Goal: Task Accomplishment & Management: Use online tool/utility

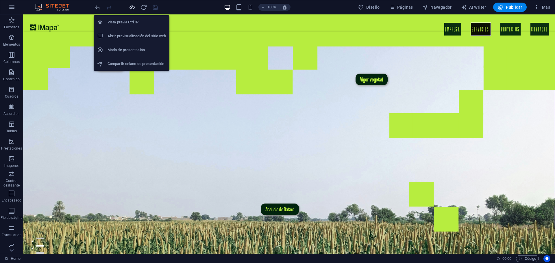
scroll to position [347, 0]
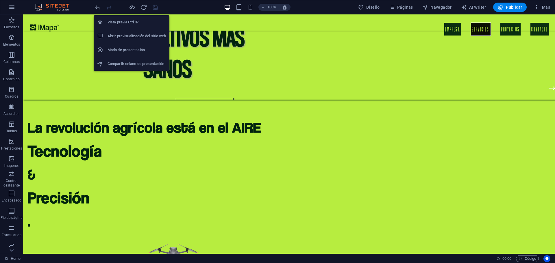
click at [128, 34] on h6 "Abrir previsualización del sitio web" at bounding box center [137, 36] width 58 height 7
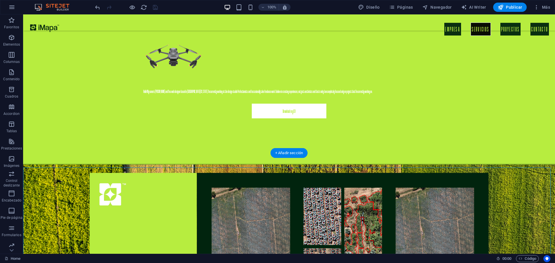
scroll to position [550, 0]
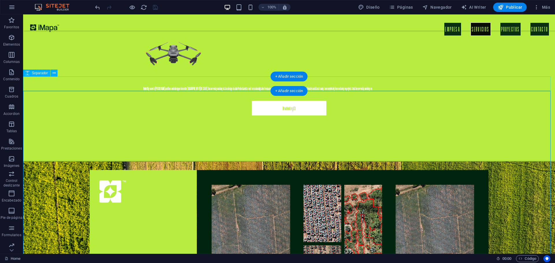
select select "px"
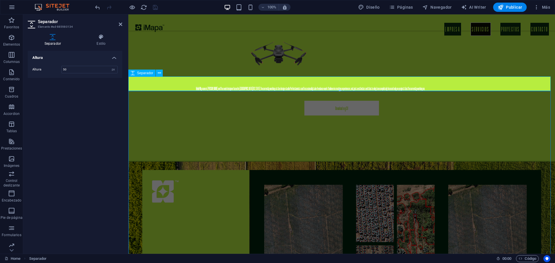
click at [71, 108] on div "Altura Altura 50 px rem vh vw" at bounding box center [75, 150] width 95 height 199
click at [9, 9] on icon "button" at bounding box center [11, 7] width 7 height 7
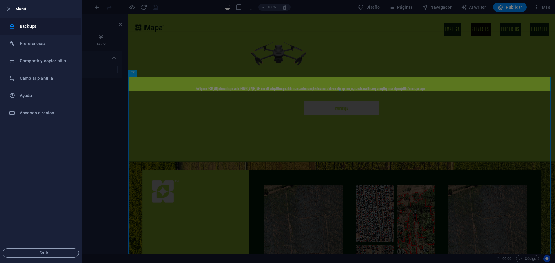
click at [27, 31] on li "Backups" at bounding box center [40, 26] width 81 height 17
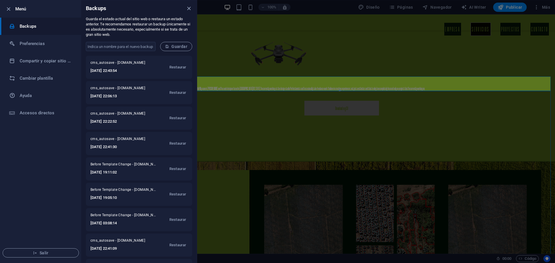
click at [233, 40] on div at bounding box center [277, 131] width 555 height 263
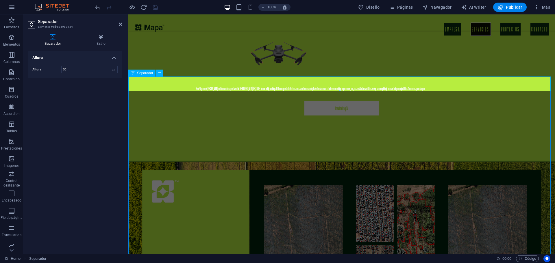
drag, startPoint x: 162, startPoint y: 86, endPoint x: 273, endPoint y: 105, distance: 112.6
click at [147, 6] on icon "reload" at bounding box center [144, 7] width 7 height 7
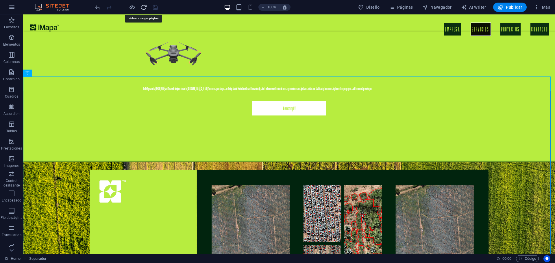
click at [143, 7] on icon "reload" at bounding box center [144, 7] width 7 height 7
click at [144, 8] on icon "reload" at bounding box center [144, 7] width 7 height 7
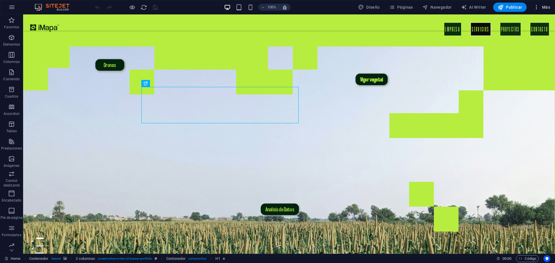
click at [536, 7] on icon "button" at bounding box center [537, 7] width 6 height 6
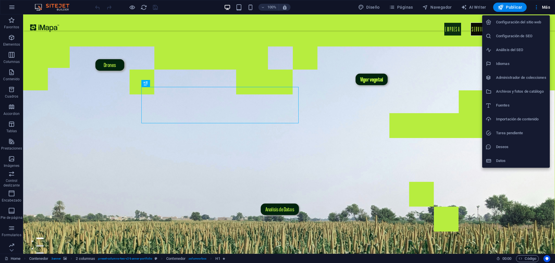
click at [515, 122] on h6 "Importación de contenido" at bounding box center [521, 119] width 50 height 7
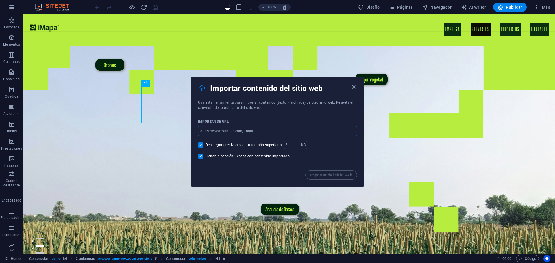
click at [272, 133] on input "url" at bounding box center [277, 131] width 159 height 10
paste input "[URL][DOMAIN_NAME]"
type input "[URL][DOMAIN_NAME]"
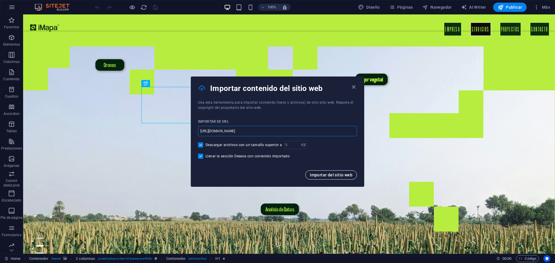
click at [322, 175] on span "Importar del sitio web" at bounding box center [331, 175] width 43 height 5
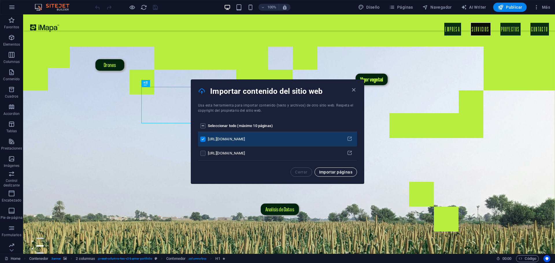
click at [333, 175] on button "Importar páginas" at bounding box center [336, 172] width 43 height 9
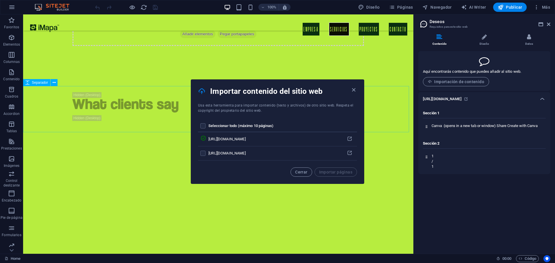
scroll to position [1901, 0]
click at [482, 43] on li "Diseño" at bounding box center [485, 40] width 45 height 12
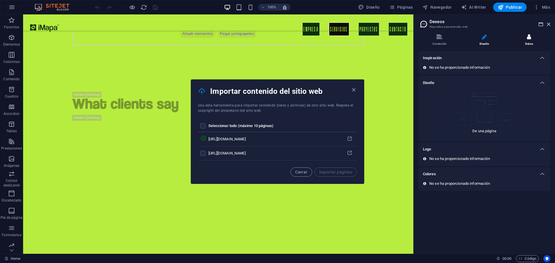
click at [533, 42] on li "Datos" at bounding box center [529, 40] width 43 height 12
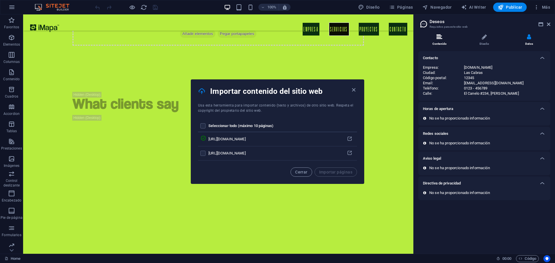
click at [438, 42] on li "Contenido" at bounding box center [441, 40] width 45 height 12
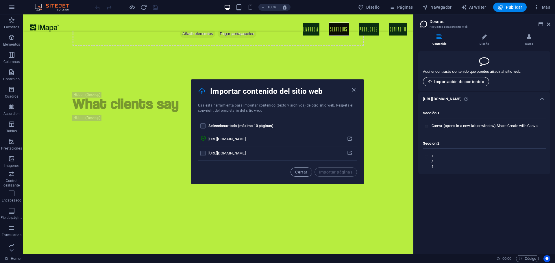
click at [465, 83] on span "Importación de contenido" at bounding box center [456, 82] width 56 height 5
click at [433, 83] on span "Importación de contenido" at bounding box center [456, 82] width 56 height 5
click at [452, 82] on span "Importación de contenido" at bounding box center [456, 82] width 56 height 5
click at [472, 84] on span "Importación de contenido" at bounding box center [456, 82] width 56 height 5
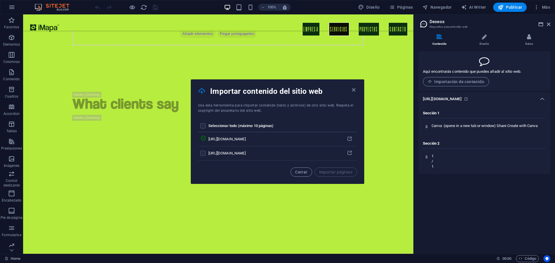
click at [462, 101] on h6 "[URL][DOMAIN_NAME]" at bounding box center [442, 99] width 39 height 7
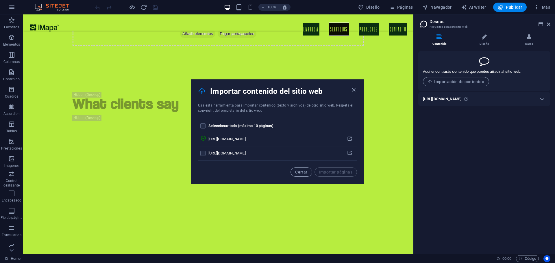
click at [461, 103] on h6 "[URL][DOMAIN_NAME]" at bounding box center [442, 99] width 39 height 7
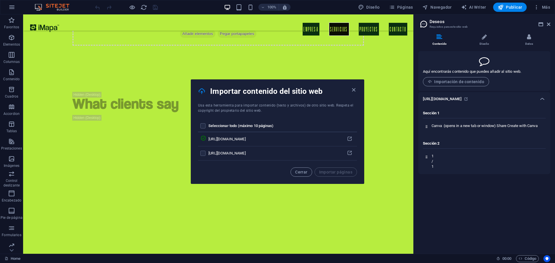
click at [432, 119] on h4 "Sección 1" at bounding box center [484, 115] width 123 height 8
click at [427, 129] on icon at bounding box center [427, 127] width 4 height 4
click at [439, 128] on span "Canva" at bounding box center [437, 126] width 10 height 4
click at [428, 129] on icon at bounding box center [427, 127] width 4 height 4
click at [429, 129] on icon at bounding box center [427, 127] width 4 height 4
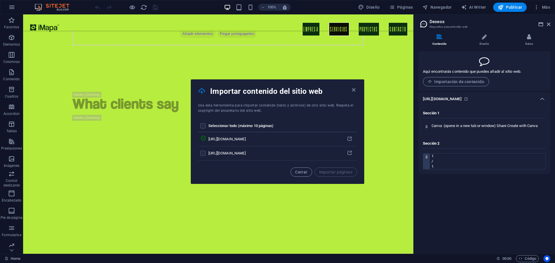
click at [429, 159] on icon at bounding box center [427, 157] width 4 height 4
click at [436, 164] on p "/" at bounding box center [489, 161] width 114 height 5
click at [441, 132] on div "Canva ⁠ (opens in a new tab or window) Share Create with Canva" at bounding box center [488, 128] width 116 height 8
click at [431, 145] on div "Sección 2 1 / 1" at bounding box center [484, 153] width 123 height 33
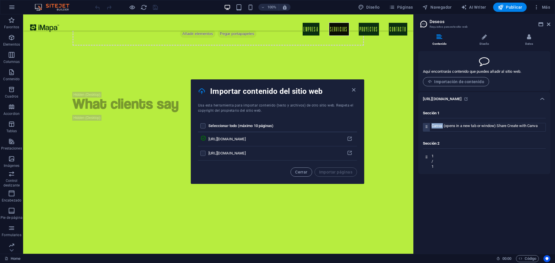
click at [427, 129] on icon at bounding box center [427, 127] width 4 height 4
drag, startPoint x: 450, startPoint y: 148, endPoint x: 380, endPoint y: 130, distance: 72.1
click at [202, 126] on label "pages list" at bounding box center [202, 126] width 5 height 5
click at [0, 0] on input "pages list" at bounding box center [0, 0] width 0 height 0
click at [203, 127] on label "pages list" at bounding box center [202, 126] width 5 height 5
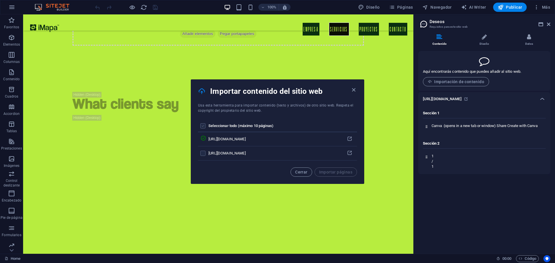
click at [0, 0] on input "pages list" at bounding box center [0, 0] width 0 height 0
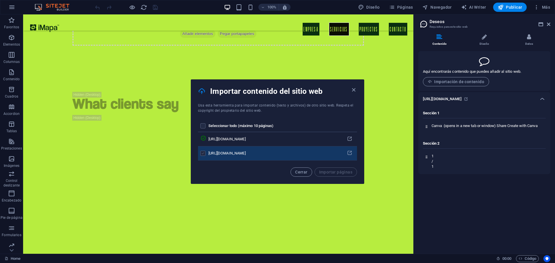
click at [204, 153] on label "pages list" at bounding box center [202, 153] width 5 height 5
click at [0, 0] on input "pages list" at bounding box center [0, 0] width 0 height 0
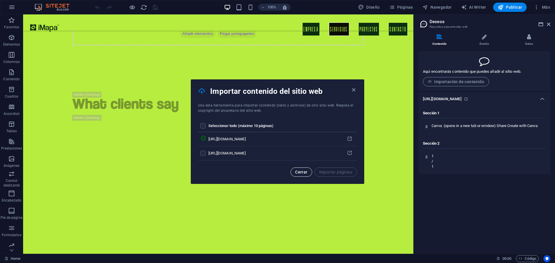
click at [301, 171] on span "Cerrar" at bounding box center [301, 172] width 12 height 5
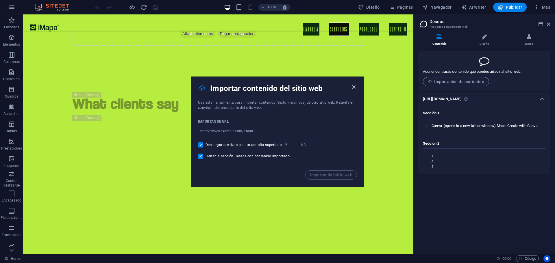
click at [352, 88] on icon "button" at bounding box center [354, 87] width 7 height 7
click at [352, 89] on icon "button" at bounding box center [354, 87] width 7 height 7
click at [352, 88] on icon "button" at bounding box center [354, 87] width 7 height 7
click at [353, 87] on icon "button" at bounding box center [354, 87] width 7 height 7
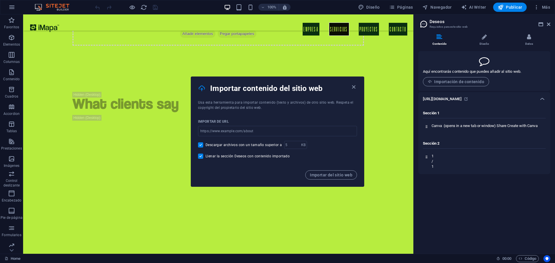
click at [353, 87] on icon "button" at bounding box center [354, 87] width 7 height 7
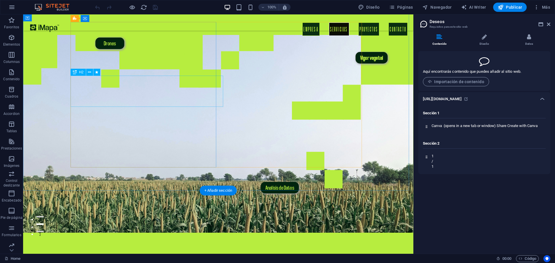
scroll to position [0, 0]
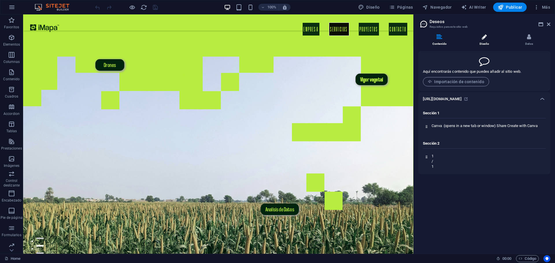
click at [485, 40] on li "Diseño" at bounding box center [485, 40] width 45 height 12
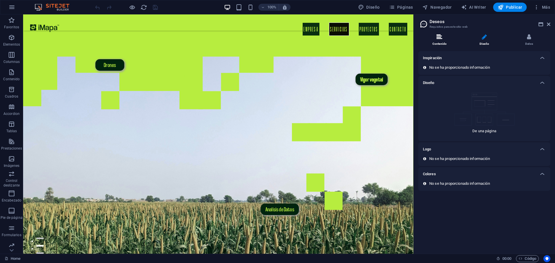
click at [446, 40] on li "Contenido" at bounding box center [441, 40] width 45 height 12
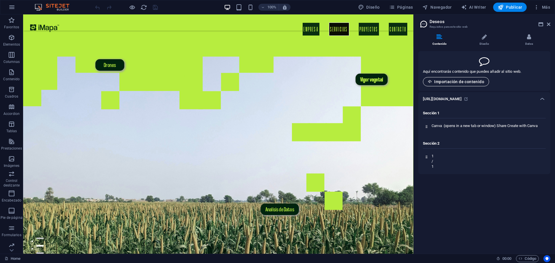
click at [463, 80] on span "Importación de contenido" at bounding box center [456, 82] width 56 height 5
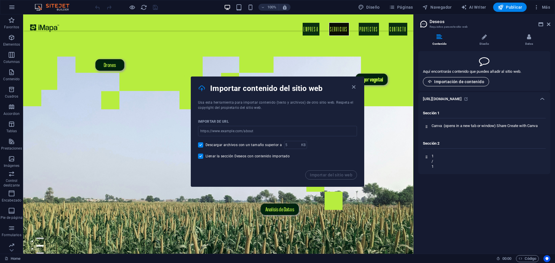
click at [462, 80] on span "Importación de contenido" at bounding box center [456, 82] width 56 height 5
click at [353, 87] on icon "button" at bounding box center [354, 87] width 7 height 7
click at [353, 86] on icon "button" at bounding box center [354, 87] width 7 height 7
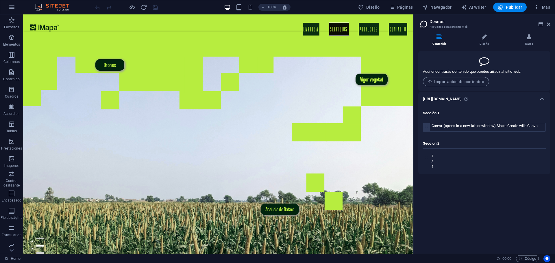
click at [446, 132] on div "Canva ⁠ (opens in a new tab or window) Share Create with Canva" at bounding box center [488, 128] width 116 height 8
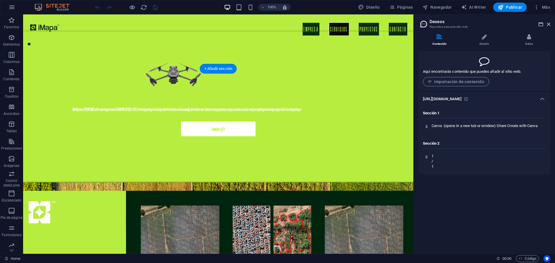
scroll to position [521, 0]
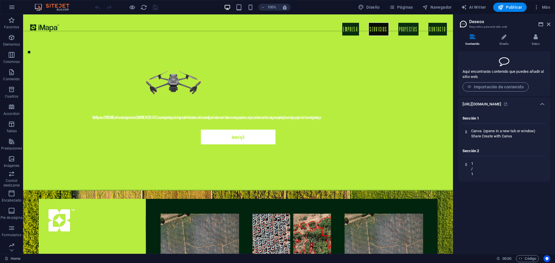
drag, startPoint x: 414, startPoint y: 86, endPoint x: 430, endPoint y: 80, distance: 16.2
click at [453, 95] on div "Home Favoritos Elementos Columnas Contenido Cuadros Accordion Tablas Prestacion…" at bounding box center [277, 134] width 555 height 240
click at [548, 25] on icon at bounding box center [548, 24] width 3 height 5
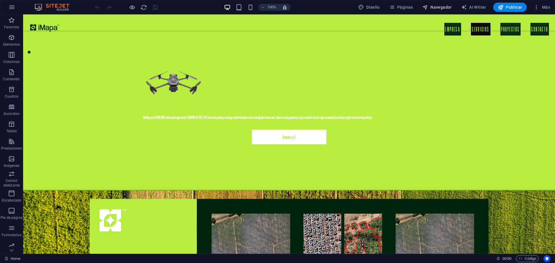
click at [441, 5] on span "Navegador" at bounding box center [438, 7] width 30 height 6
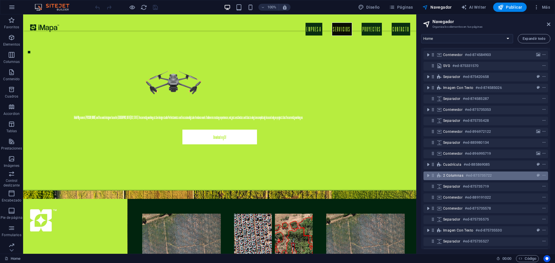
scroll to position [0, 0]
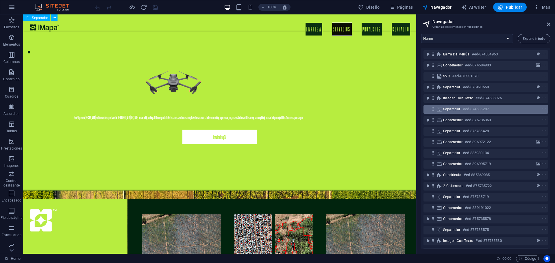
click at [544, 108] on icon "context-menu" at bounding box center [544, 109] width 4 height 4
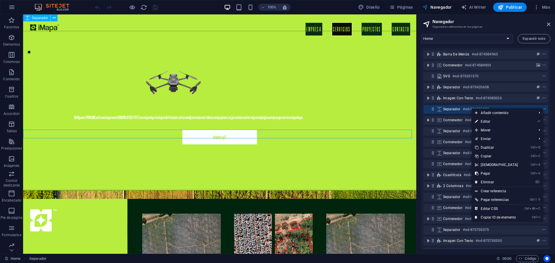
scroll to position [172, 0]
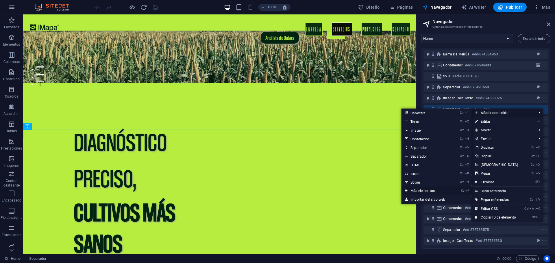
click at [414, 192] on link "Ctrl ⏎ Más elementos ..." at bounding box center [425, 191] width 49 height 9
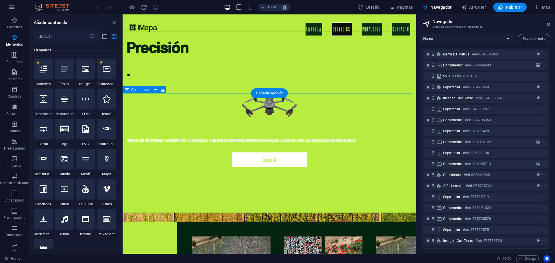
scroll to position [548, 0]
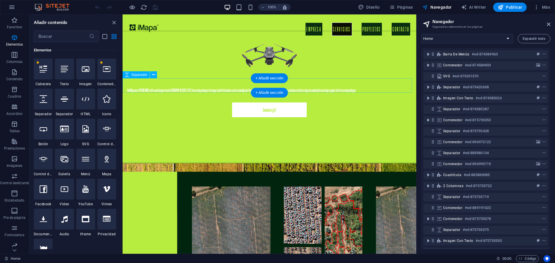
click at [264, 75] on div "+ Añadir sección" at bounding box center [269, 78] width 37 height 10
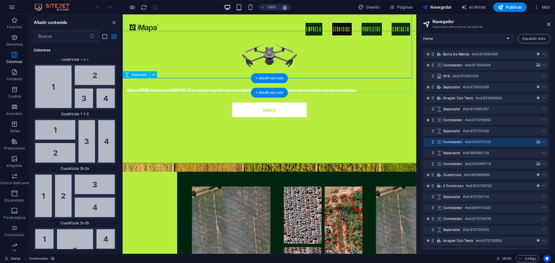
scroll to position [1962, 0]
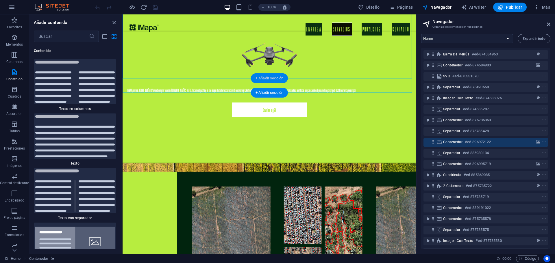
click at [268, 79] on div "+ Añadir sección" at bounding box center [269, 78] width 37 height 10
click at [552, 22] on aside "Navegador Organiza los elementos en tus páginas Home Projects Portfolio Project…" at bounding box center [486, 134] width 139 height 240
click at [551, 23] on aside "Navegador Organiza los elementos en tus páginas Home Projects Portfolio Project…" at bounding box center [486, 134] width 139 height 240
click at [548, 24] on icon at bounding box center [548, 24] width 3 height 5
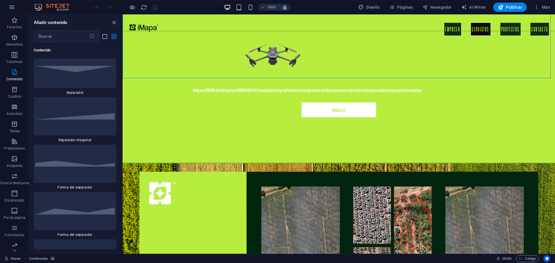
scroll to position [2830, 0]
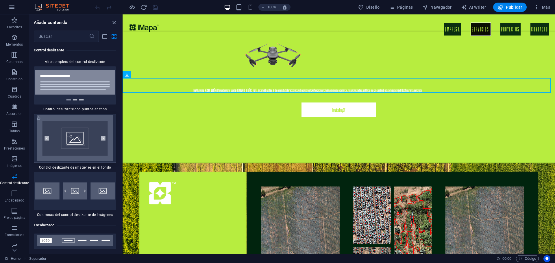
scroll to position [6763, 0]
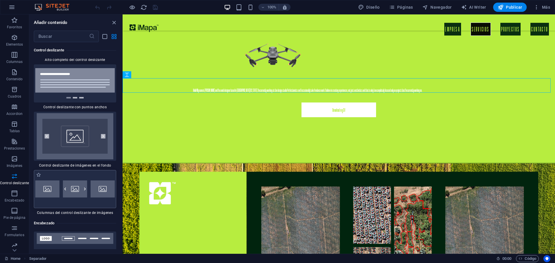
click at [67, 177] on div at bounding box center [75, 189] width 82 height 38
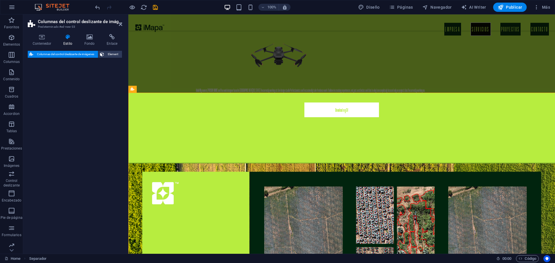
select select "rem"
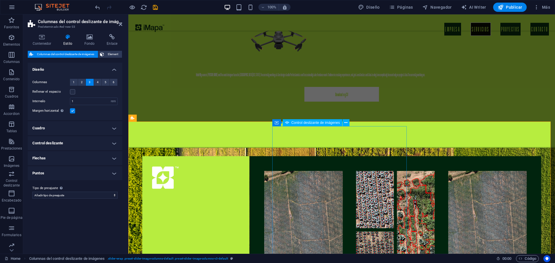
scroll to position [577, 0]
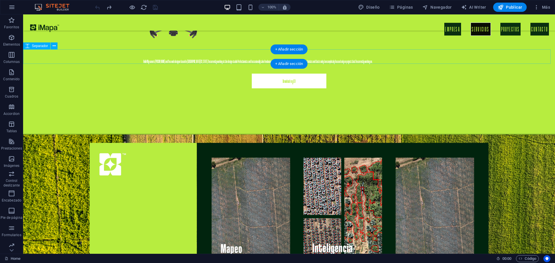
click at [283, 50] on div "+ Añadir sección" at bounding box center [289, 50] width 37 height 10
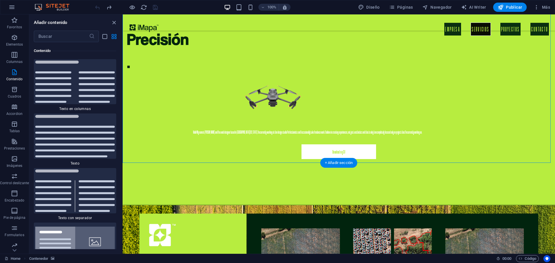
scroll to position [521, 0]
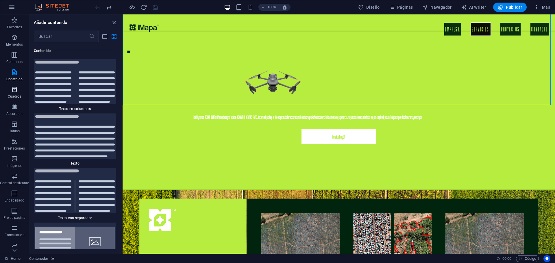
click at [12, 91] on icon "button" at bounding box center [14, 89] width 7 height 7
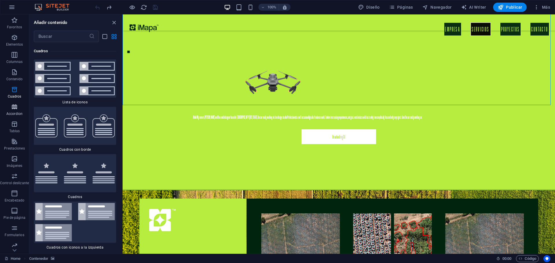
click at [11, 102] on button "Accordion" at bounding box center [14, 109] width 29 height 17
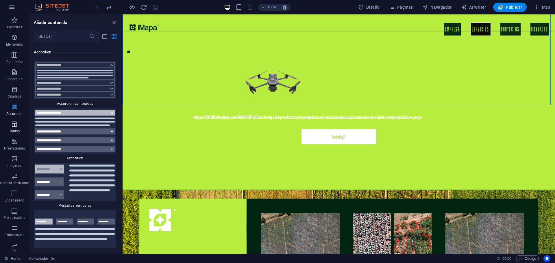
click at [12, 123] on icon "button" at bounding box center [14, 124] width 7 height 7
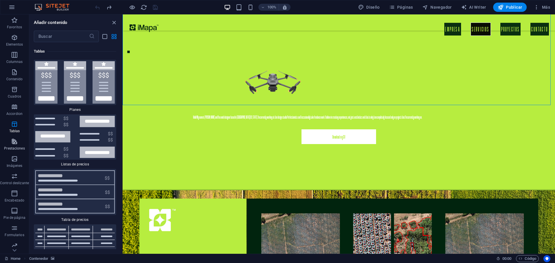
click at [13, 139] on icon "button" at bounding box center [14, 141] width 7 height 7
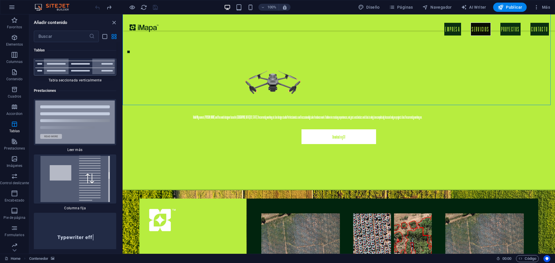
scroll to position [4380, 0]
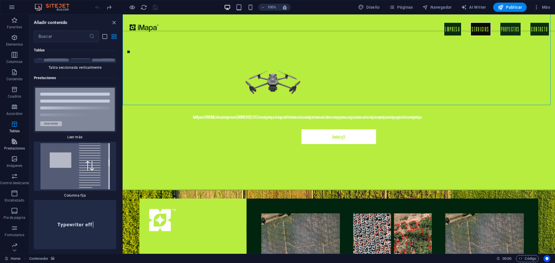
click at [16, 144] on icon "button" at bounding box center [14, 141] width 7 height 7
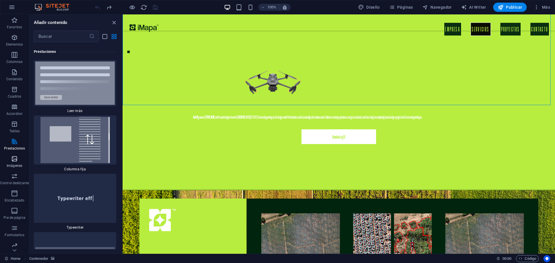
scroll to position [4409, 0]
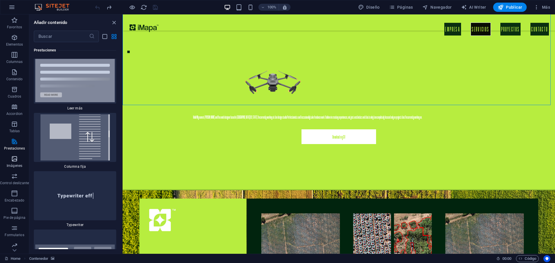
click at [14, 161] on icon "button" at bounding box center [14, 159] width 7 height 7
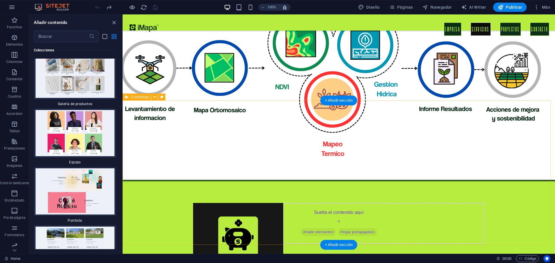
scroll to position [1013, 0]
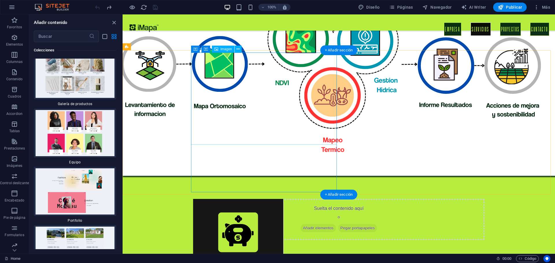
select select "px"
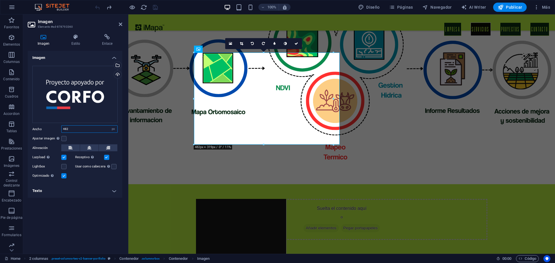
click at [72, 130] on input "482" at bounding box center [90, 129] width 56 height 7
type input "300"
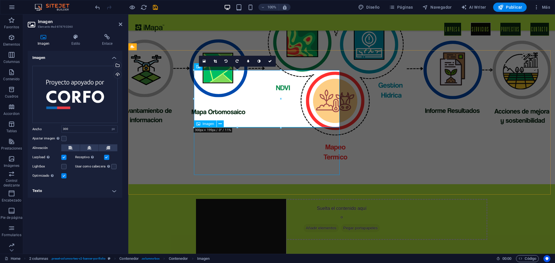
select select "px"
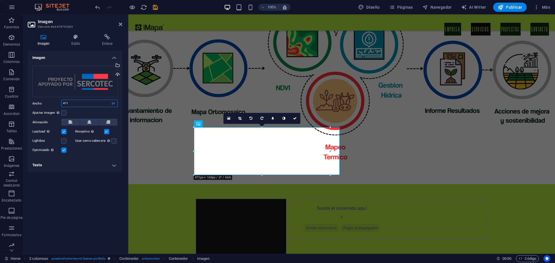
click at [71, 104] on input "471" at bounding box center [90, 103] width 56 height 7
type input "300"
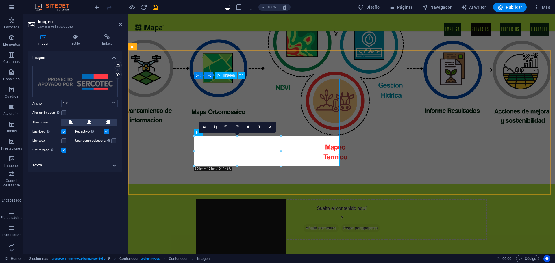
select select "px"
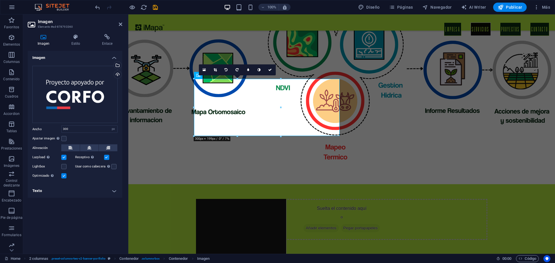
click at [199, 75] on div "16:10 16:9 4:3 1:1 1:2 0" at bounding box center [237, 70] width 77 height 11
click at [197, 74] on icon at bounding box center [198, 75] width 4 height 7
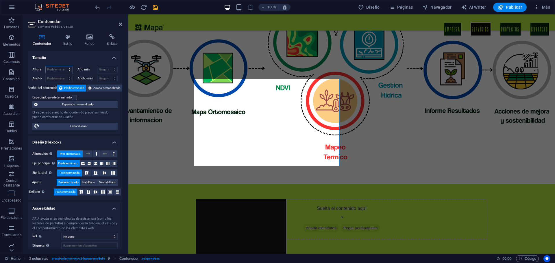
click at [52, 67] on select "Predeterminado px rem % vh vw" at bounding box center [59, 69] width 27 height 7
select select "px"
click at [64, 66] on select "Predeterminado px rem % vh vw" at bounding box center [59, 69] width 27 height 7
type input "304"
click at [55, 77] on select "Predeterminado px rem % em vh vw" at bounding box center [59, 78] width 27 height 7
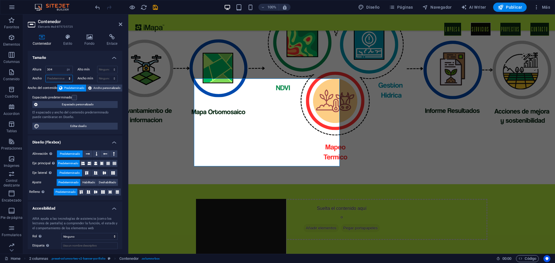
select select "px"
click at [64, 75] on select "Predeterminado px rem % em vh vw" at bounding box center [59, 78] width 27 height 7
type input "400"
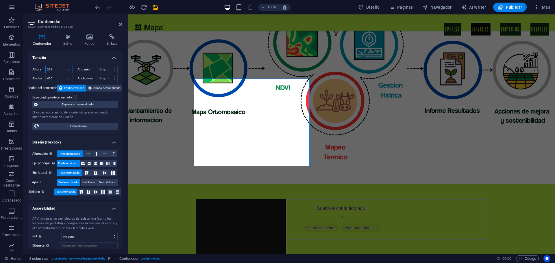
click at [60, 69] on input "304" at bounding box center [59, 69] width 27 height 7
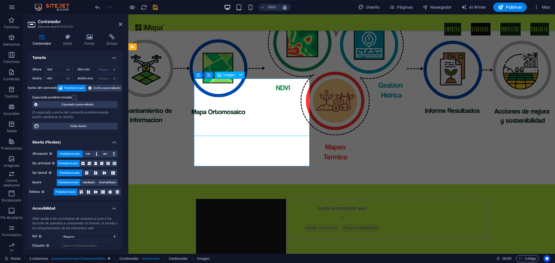
select select "px"
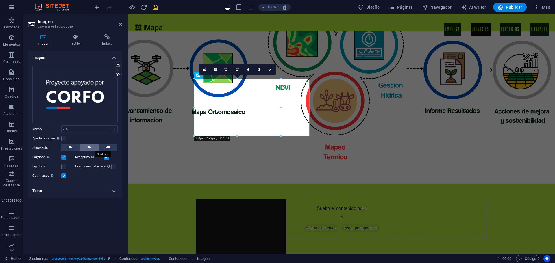
click at [92, 145] on button at bounding box center [89, 148] width 19 height 7
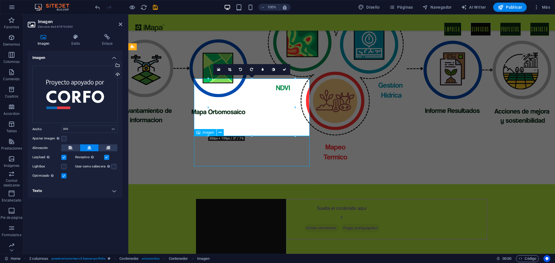
select select "px"
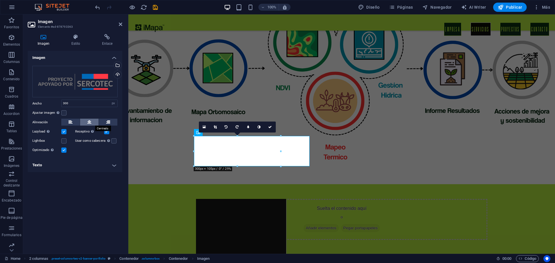
click at [91, 122] on icon at bounding box center [89, 122] width 4 height 7
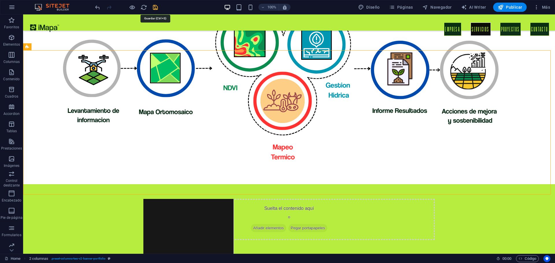
click at [158, 9] on icon "save" at bounding box center [155, 7] width 7 height 7
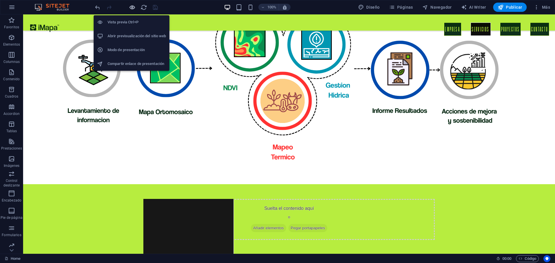
click at [134, 8] on icon "button" at bounding box center [132, 7] width 7 height 7
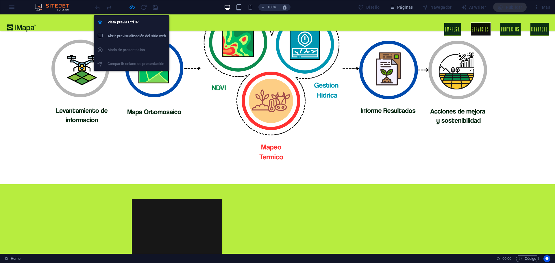
click at [131, 30] on li "Abrir previsualización del sitio web" at bounding box center [132, 36] width 76 height 14
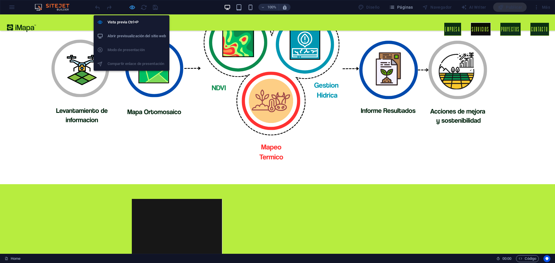
click at [134, 5] on icon "button" at bounding box center [132, 7] width 7 height 7
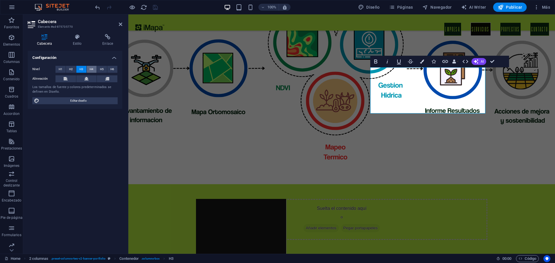
click at [91, 67] on span "H4" at bounding box center [92, 69] width 4 height 7
click at [102, 70] on span "H5" at bounding box center [102, 69] width 4 height 7
click at [112, 71] on span "H6" at bounding box center [112, 69] width 4 height 7
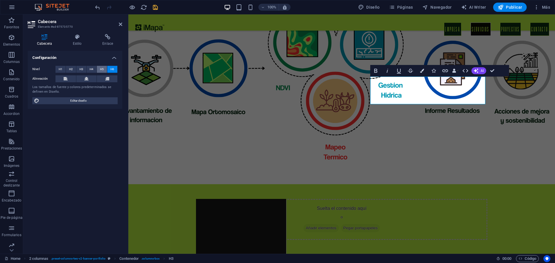
click at [101, 69] on span "H5" at bounding box center [102, 69] width 4 height 7
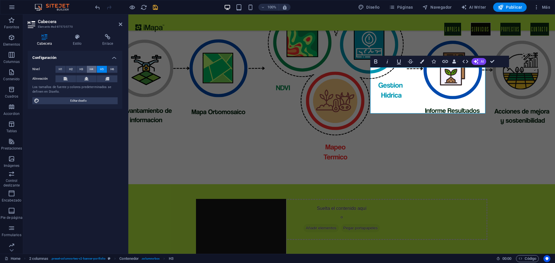
click at [93, 69] on span "H4" at bounding box center [92, 69] width 4 height 7
drag, startPoint x: 479, startPoint y: 106, endPoint x: 367, endPoint y: 84, distance: 114.2
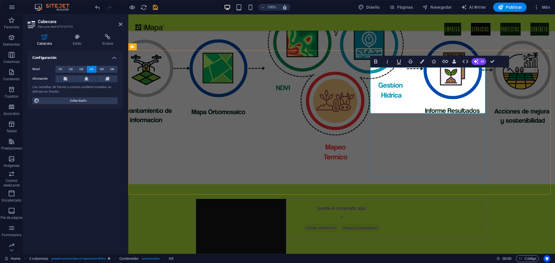
drag, startPoint x: 482, startPoint y: 107, endPoint x: 386, endPoint y: 84, distance: 99.1
click at [377, 61] on icon "button" at bounding box center [376, 61] width 7 height 7
click at [102, 70] on span "H5" at bounding box center [102, 69] width 4 height 7
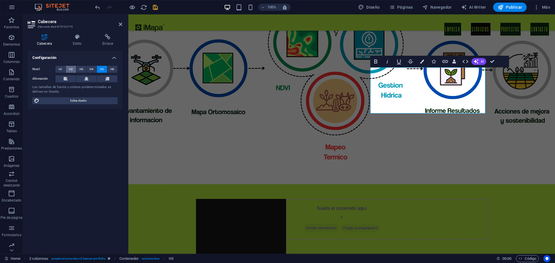
click at [71, 70] on span "H2" at bounding box center [71, 69] width 4 height 7
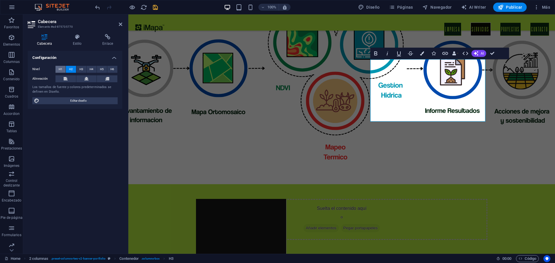
click at [60, 67] on span "H1" at bounding box center [61, 69] width 4 height 7
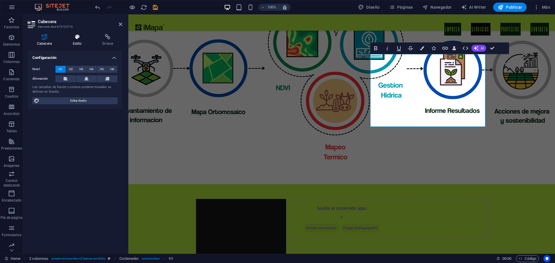
click at [73, 39] on icon at bounding box center [77, 37] width 27 height 6
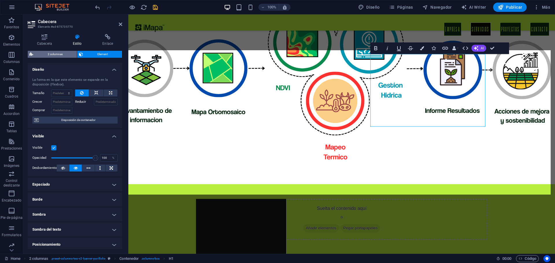
click at [62, 56] on span "2 columnas" at bounding box center [55, 54] width 40 height 7
select select "rem"
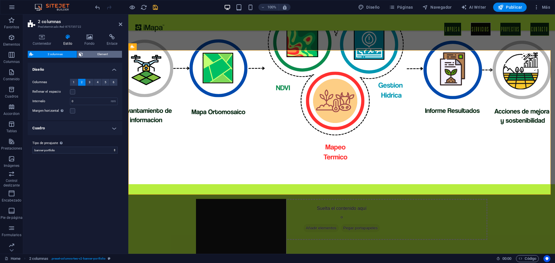
click at [90, 54] on span "Element" at bounding box center [103, 54] width 36 height 7
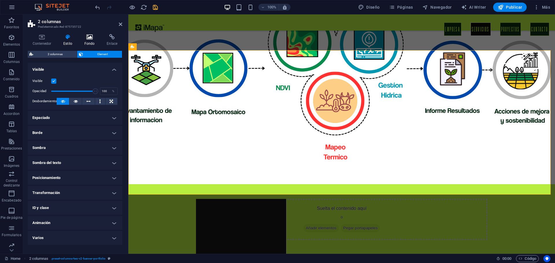
click at [89, 40] on h4 "Fondo" at bounding box center [91, 40] width 23 height 12
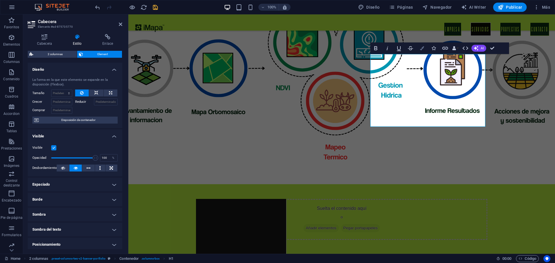
click at [421, 48] on icon "button" at bounding box center [422, 48] width 4 height 4
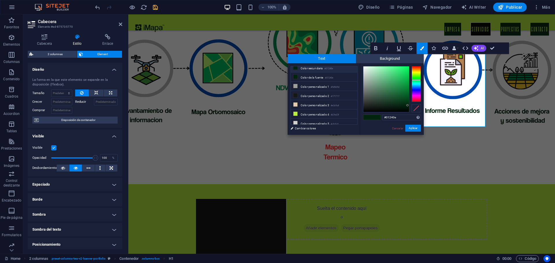
scroll to position [23, 0]
click at [293, 93] on span at bounding box center [295, 94] width 5 height 5
type input "#171717"
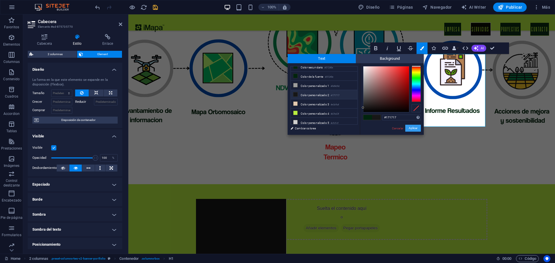
click at [407, 126] on button "Aplicar" at bounding box center [414, 128] width 16 height 7
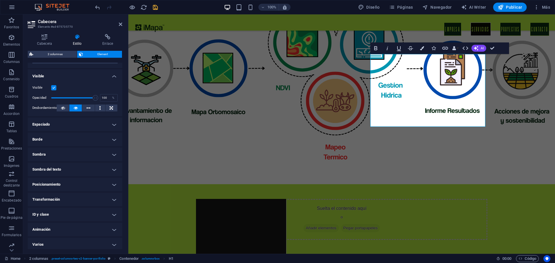
scroll to position [62, 0]
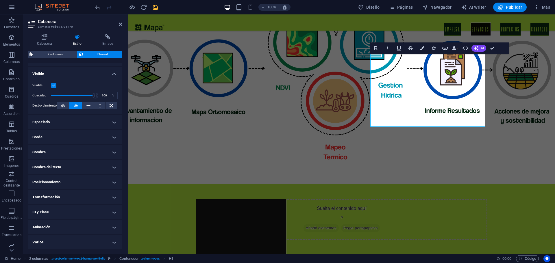
click at [41, 165] on h4 "Sombra del texto" at bounding box center [75, 168] width 95 height 14
click at [75, 176] on button "Ninguno" at bounding box center [81, 179] width 27 height 7
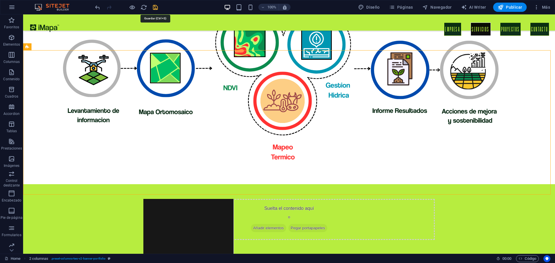
click at [154, 7] on icon "save" at bounding box center [155, 7] width 7 height 7
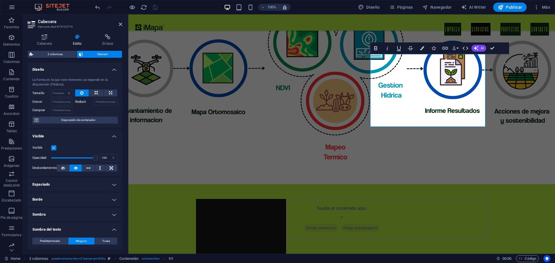
click at [457, 47] on button "Data Bindings" at bounding box center [456, 49] width 8 height 12
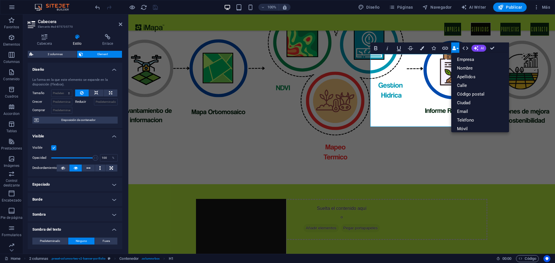
click at [457, 47] on button "Data Bindings" at bounding box center [456, 49] width 8 height 12
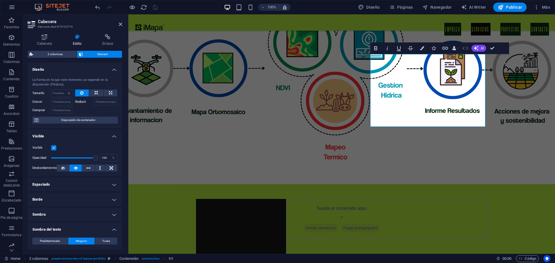
click at [466, 49] on icon "button" at bounding box center [465, 48] width 7 height 7
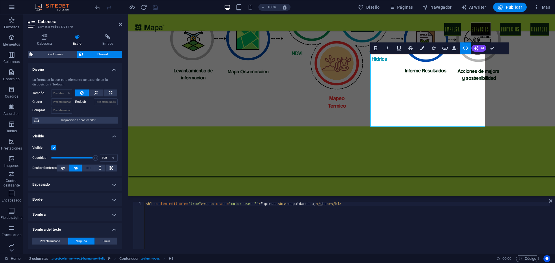
click at [466, 49] on icon "button" at bounding box center [465, 48] width 7 height 7
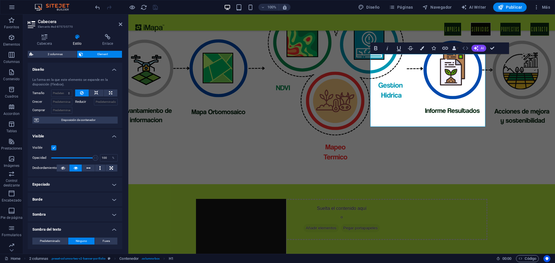
click at [466, 49] on icon "button" at bounding box center [465, 48] width 7 height 7
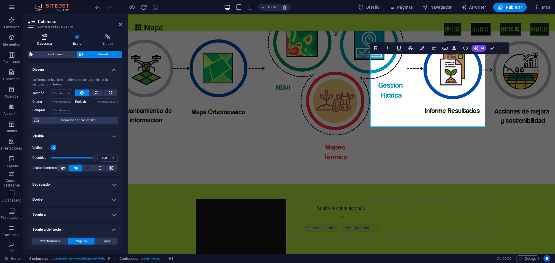
click at [47, 39] on icon at bounding box center [45, 37] width 34 height 6
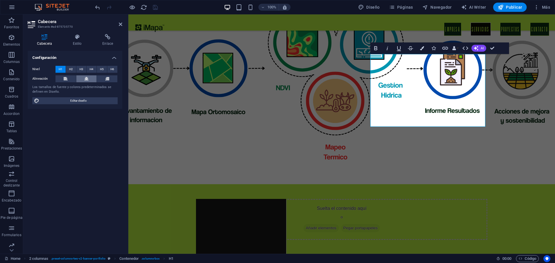
click at [86, 79] on icon at bounding box center [86, 78] width 4 height 7
click at [63, 76] on button at bounding box center [66, 78] width 21 height 7
click at [105, 40] on h4 "Enlace" at bounding box center [107, 40] width 29 height 12
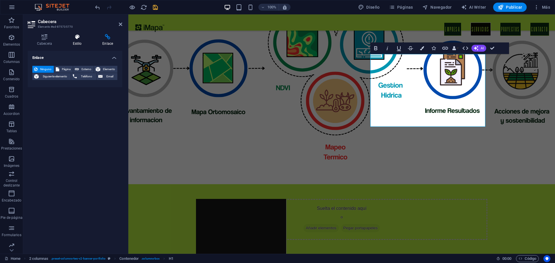
click at [87, 38] on icon at bounding box center [77, 37] width 27 height 6
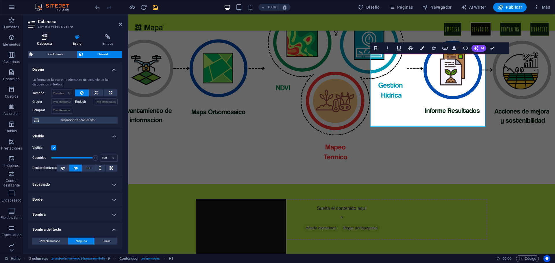
click at [48, 45] on h4 "Cabecera" at bounding box center [46, 40] width 36 height 12
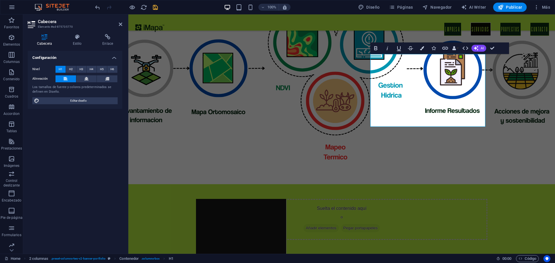
click at [91, 116] on div "Configuración Nivel H1 H2 H3 H4 H5 H6 Alineación Los tamaños de fuente y colore…" at bounding box center [75, 150] width 95 height 199
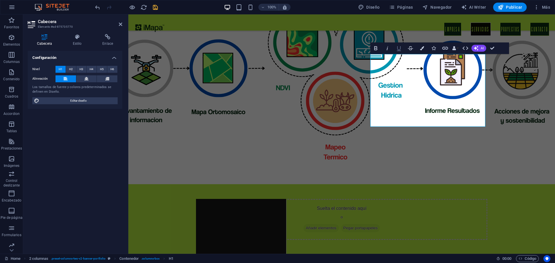
click at [401, 51] on icon "button" at bounding box center [399, 48] width 4 height 5
click at [388, 49] on icon "button" at bounding box center [387, 48] width 7 height 7
click at [381, 49] on button "Bold" at bounding box center [376, 49] width 11 height 12
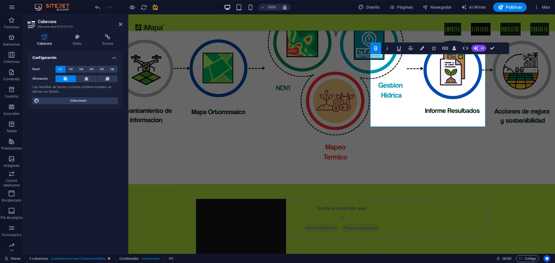
click at [381, 49] on button "Bold" at bounding box center [376, 49] width 11 height 12
click at [414, 46] on button "Strikethrough" at bounding box center [410, 49] width 11 height 12
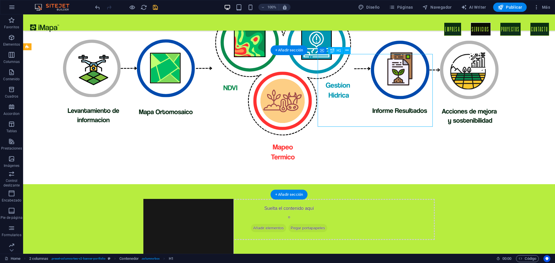
drag, startPoint x: 398, startPoint y: 76, endPoint x: 353, endPoint y: 75, distance: 45.7
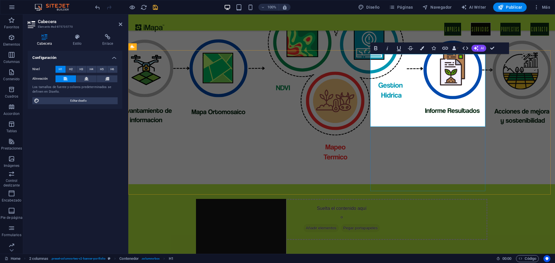
drag, startPoint x: 448, startPoint y: 77, endPoint x: 372, endPoint y: 80, distance: 76.1
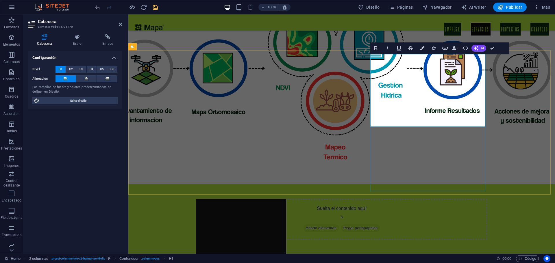
scroll to position [1031, 0]
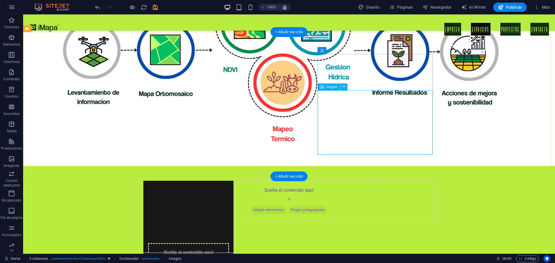
select select "px"
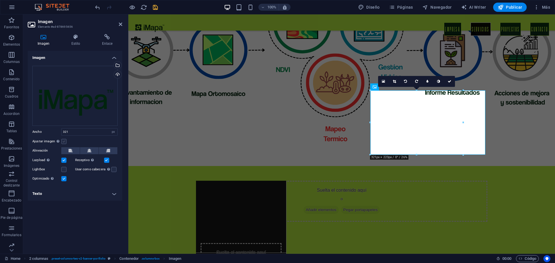
click at [64, 141] on label at bounding box center [63, 141] width 5 height 5
click at [0, 0] on input "Ajustar imagen Ajustar imagen automáticamente a un ancho y alto fijo" at bounding box center [0, 0] width 0 height 0
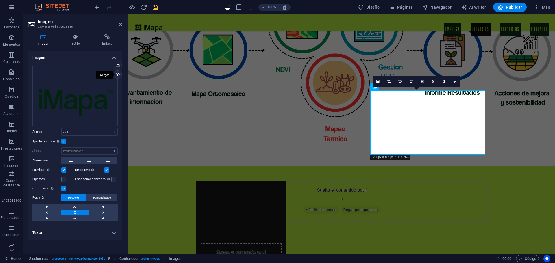
click at [119, 76] on div "Cargar" at bounding box center [117, 75] width 9 height 9
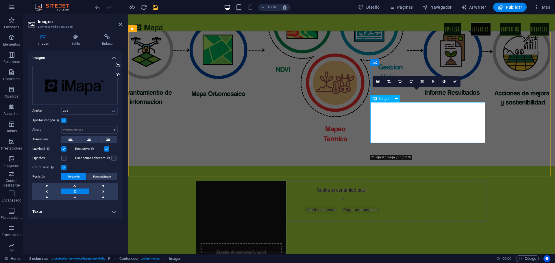
click at [91, 140] on icon at bounding box center [89, 139] width 4 height 7
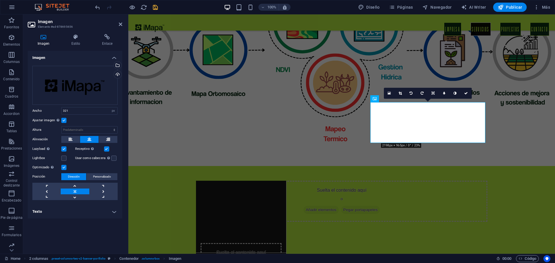
click at [64, 120] on label at bounding box center [63, 120] width 5 height 5
click at [0, 0] on input "Ajustar imagen Ajustar imagen automáticamente a un ancho y alto fijo" at bounding box center [0, 0] width 0 height 0
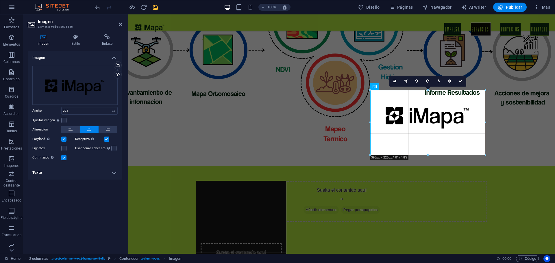
drag, startPoint x: 381, startPoint y: 143, endPoint x: 356, endPoint y: 162, distance: 31.9
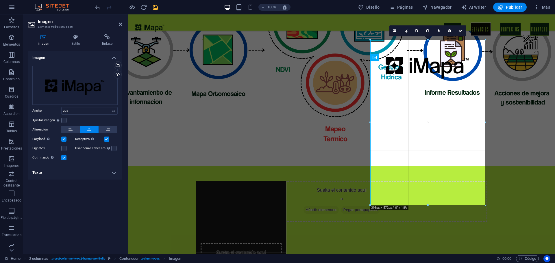
drag, startPoint x: 371, startPoint y: 147, endPoint x: 363, endPoint y: 156, distance: 12.1
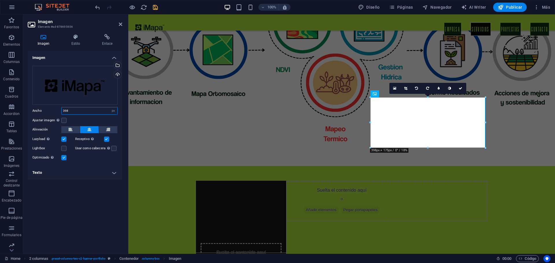
click at [73, 112] on input "398" at bounding box center [90, 111] width 56 height 7
type input "400"
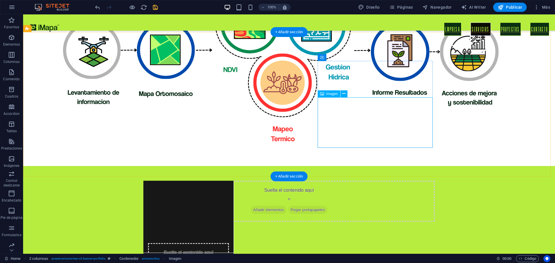
select select "px"
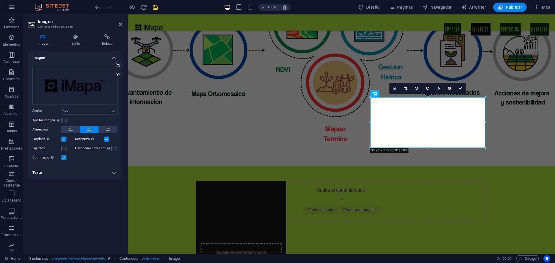
click at [34, 43] on h4 "Imagen" at bounding box center [45, 40] width 34 height 12
click at [62, 169] on h4 "Texto" at bounding box center [75, 173] width 95 height 14
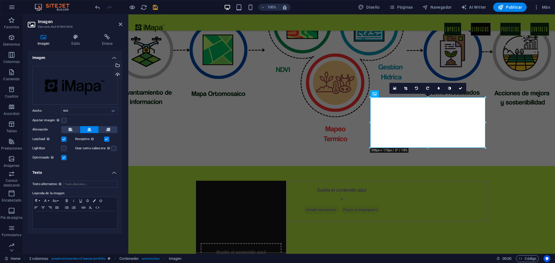
click at [62, 169] on h4 "Texto" at bounding box center [75, 171] width 95 height 10
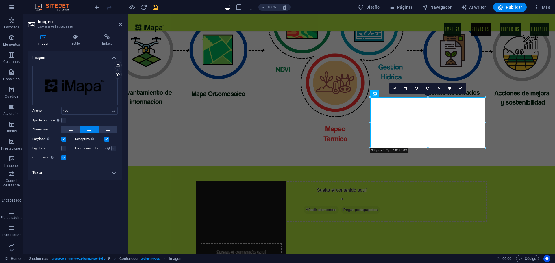
click at [112, 150] on label at bounding box center [113, 148] width 5 height 5
click at [0, 0] on input "Usar como cabecera La imagen se ajustará en una etiqueta de cabecera H1. Result…" at bounding box center [0, 0] width 0 height 0
click at [112, 150] on label at bounding box center [113, 148] width 5 height 5
click at [0, 0] on input "Usar como cabecera La imagen se ajustará en una etiqueta de cabecera H1. Result…" at bounding box center [0, 0] width 0 height 0
click at [64, 149] on label at bounding box center [63, 148] width 5 height 5
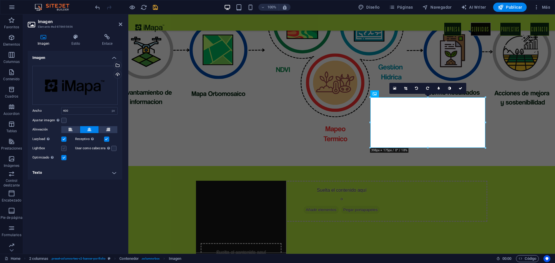
click at [0, 0] on input "Lightbox" at bounding box center [0, 0] width 0 height 0
click at [104, 128] on button at bounding box center [108, 129] width 19 height 7
click at [84, 130] on button at bounding box center [89, 129] width 19 height 7
click at [64, 122] on label at bounding box center [63, 120] width 5 height 5
click at [0, 0] on input "Ajustar imagen Ajustar imagen automáticamente a un ancho y alto fijo" at bounding box center [0, 0] width 0 height 0
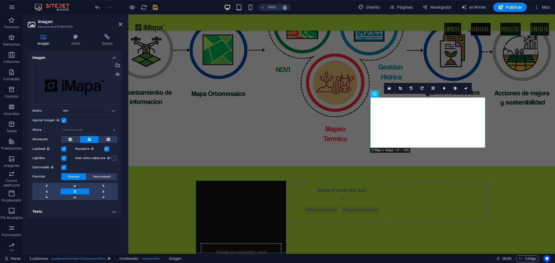
click at [77, 46] on div "Imagen Estilo Enlace Imagen Arrastra archivos aquí, haz clic para escoger archi…" at bounding box center [75, 141] width 95 height 215
click at [77, 41] on h4 "Estilo" at bounding box center [77, 40] width 31 height 12
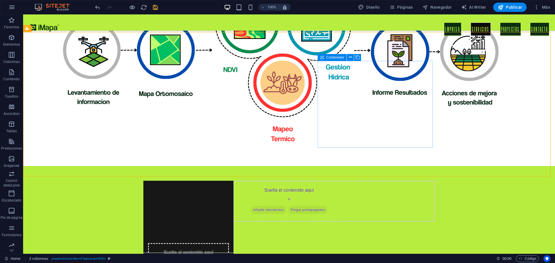
click at [323, 59] on icon at bounding box center [322, 57] width 4 height 7
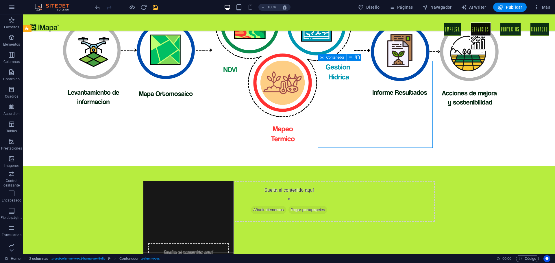
click at [323, 58] on icon at bounding box center [322, 57] width 4 height 7
select select "px"
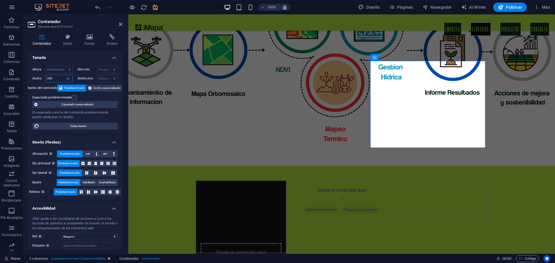
click at [57, 80] on input "398" at bounding box center [59, 78] width 27 height 7
type input "600"
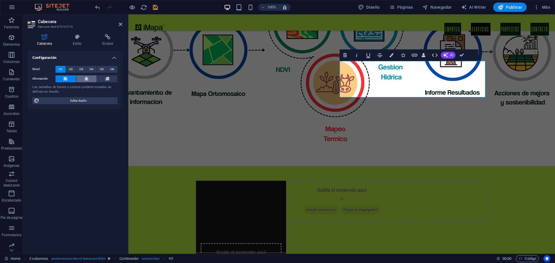
click at [86, 78] on icon at bounding box center [86, 78] width 4 height 7
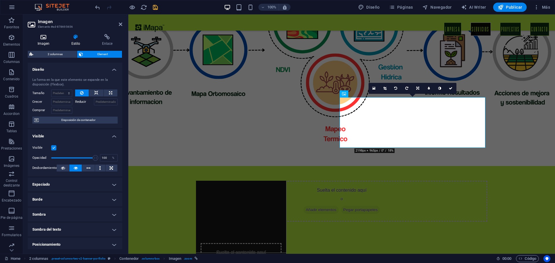
click at [44, 40] on h4 "Imagen" at bounding box center [45, 40] width 34 height 12
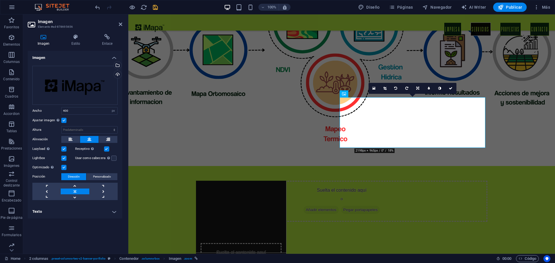
click at [64, 120] on label at bounding box center [63, 120] width 5 height 5
click at [0, 0] on input "Ajustar imagen Ajustar imagen automáticamente a un ancho y alto fijo" at bounding box center [0, 0] width 0 height 0
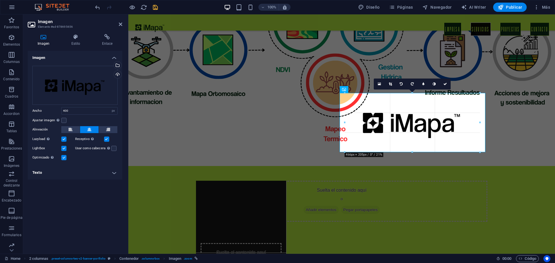
drag, startPoint x: 354, startPoint y: 149, endPoint x: 344, endPoint y: 158, distance: 14.3
type input "466"
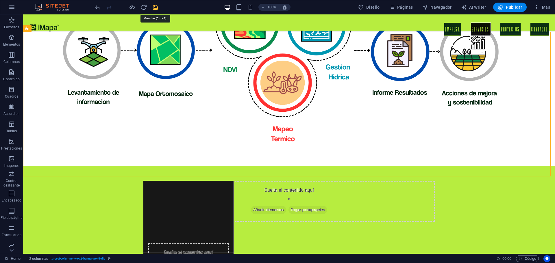
click at [158, 7] on icon "save" at bounding box center [155, 7] width 7 height 7
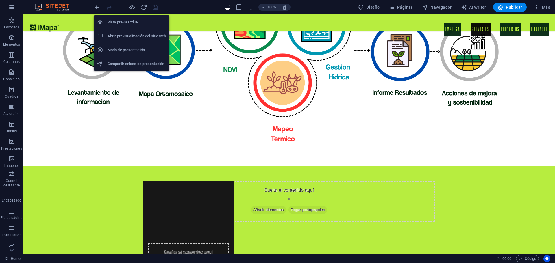
click at [128, 34] on h6 "Abrir previsualización del sitio web" at bounding box center [137, 36] width 58 height 7
